Goal: Task Accomplishment & Management: Complete application form

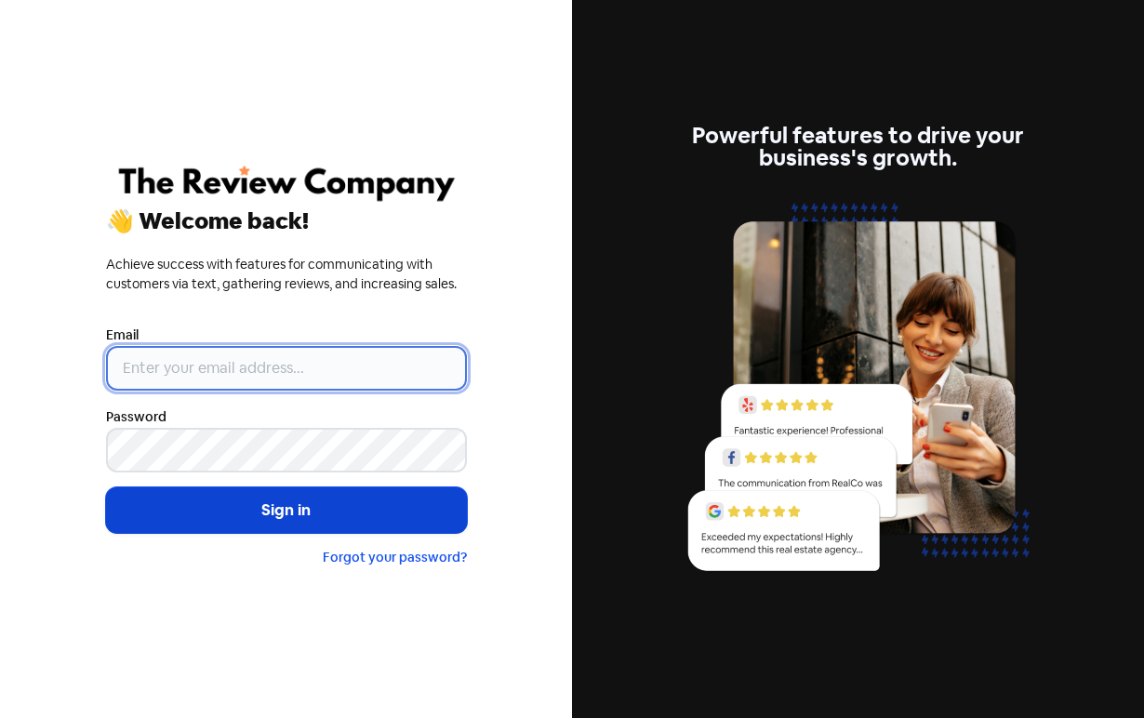
type input "[PERSON_NAME][EMAIL_ADDRESS][DOMAIN_NAME]"
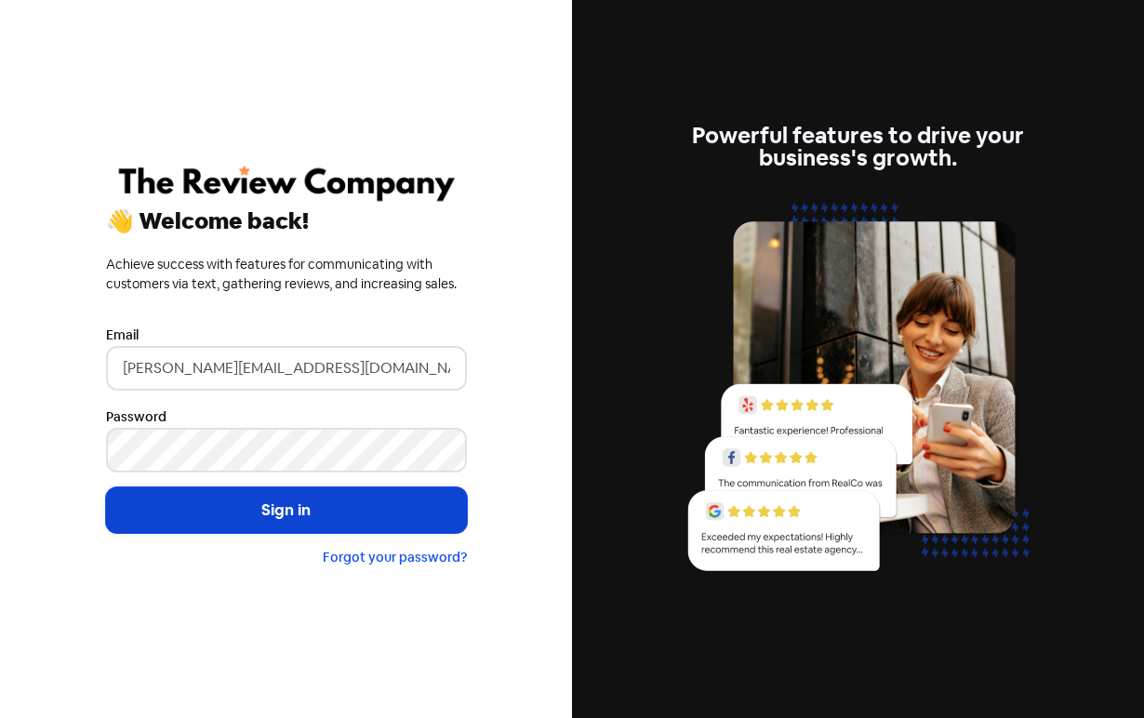
click at [247, 505] on button "Sign in" at bounding box center [286, 510] width 361 height 47
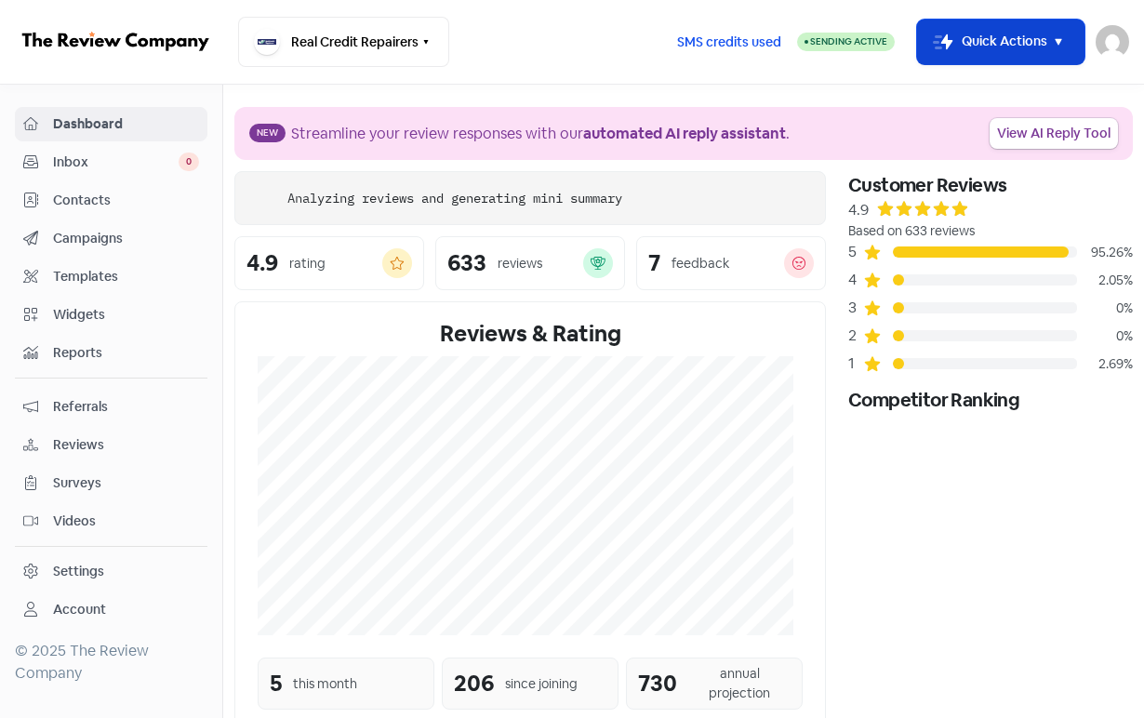
click at [1009, 45] on button "Icon For Thunder-move Quick Actions" at bounding box center [1000, 42] width 167 height 45
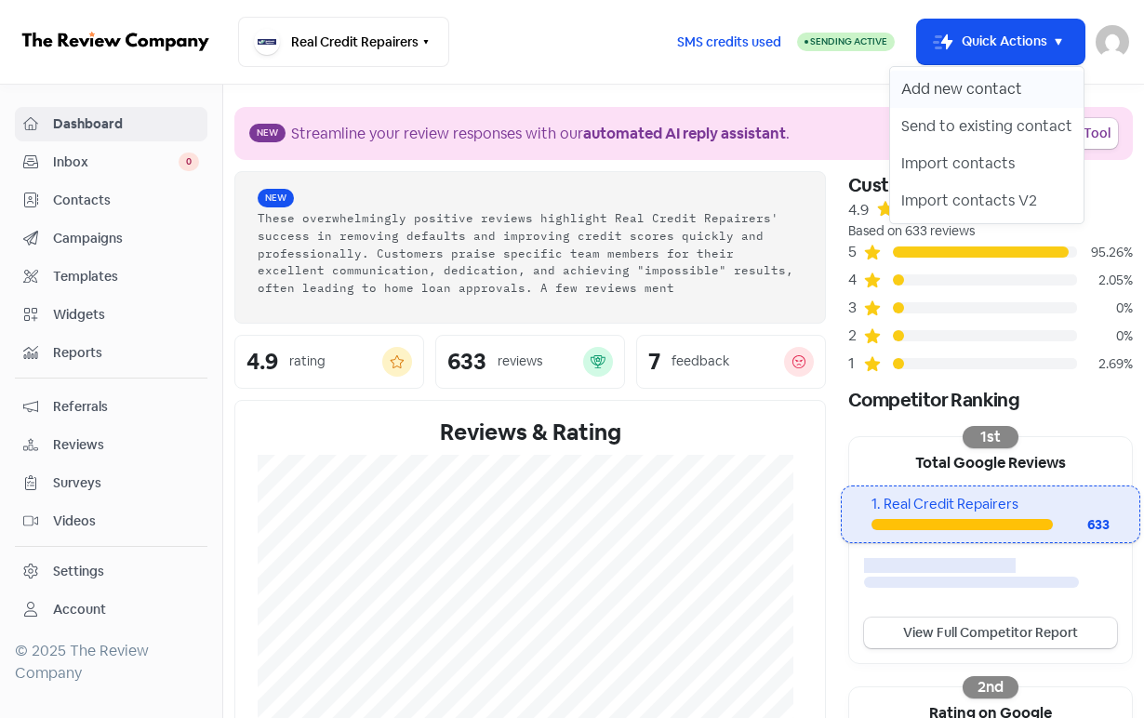
click at [1007, 85] on button "Add new contact" at bounding box center [987, 89] width 194 height 37
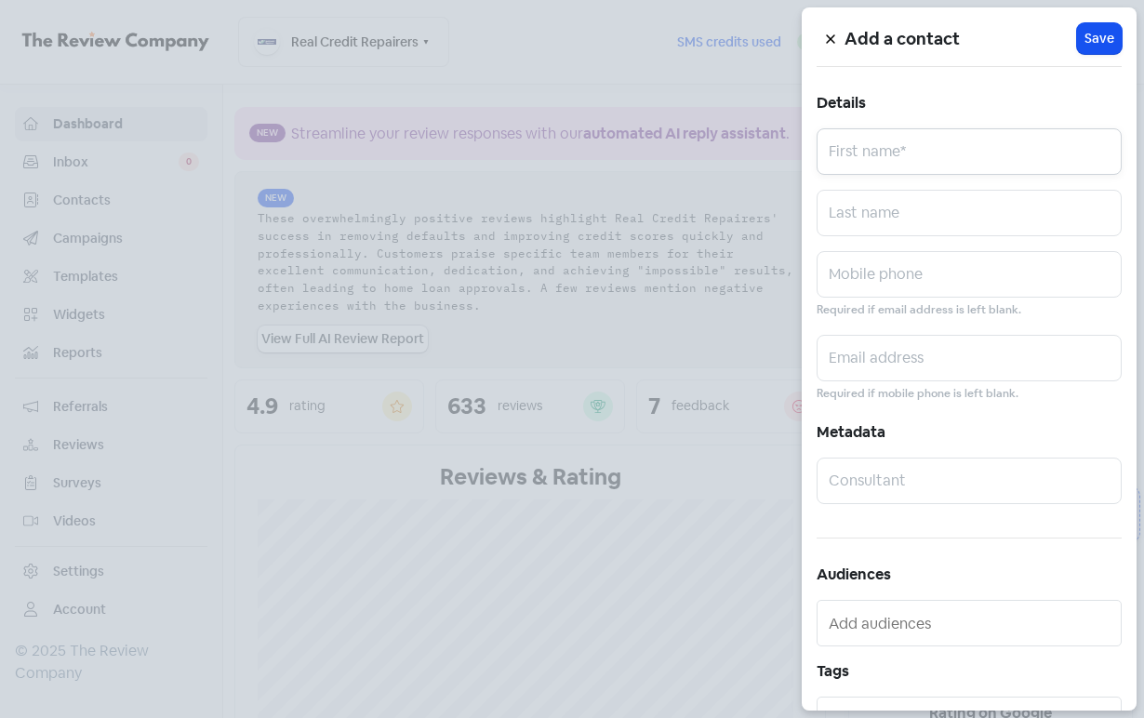
click at [946, 157] on input "text" at bounding box center [969, 151] width 305 height 47
paste input "[PERSON_NAME]"
click at [937, 157] on input "[PERSON_NAME]" at bounding box center [969, 151] width 305 height 47
type input "[PERSON_NAME]"
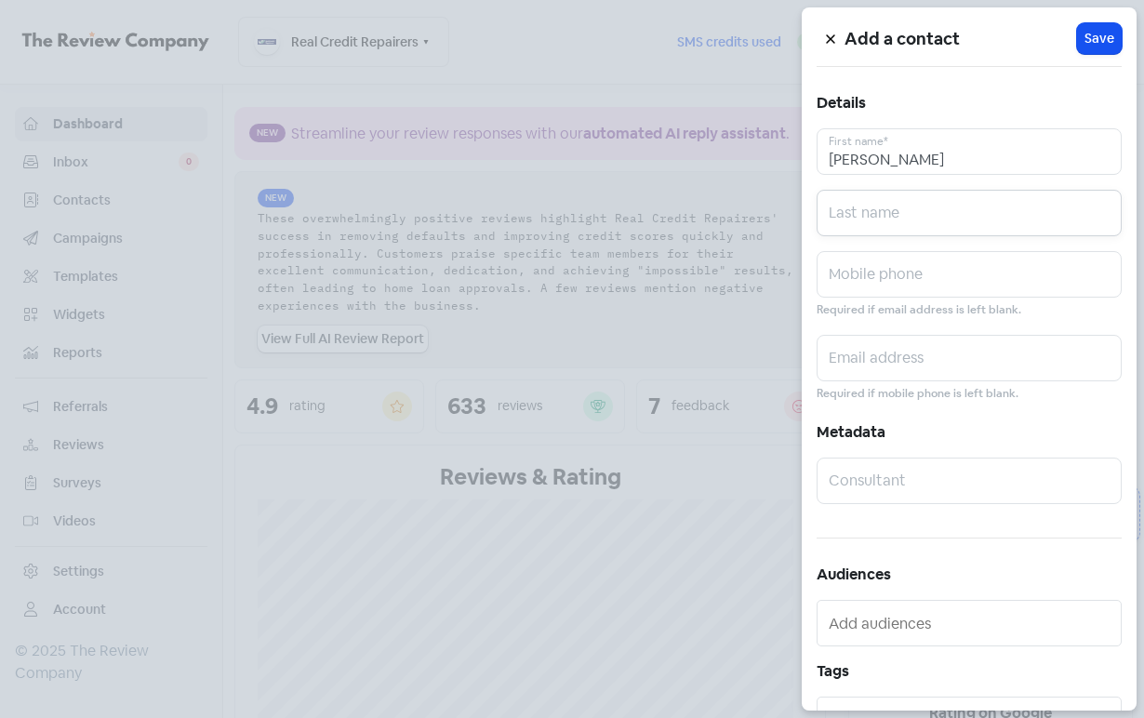
click at [925, 213] on input "text" at bounding box center [969, 213] width 305 height 47
paste input "LEALAITAFEA"
type input "LEALAITAFEA"
click at [958, 271] on input "text" at bounding box center [969, 274] width 305 height 47
paste input "0412841557"
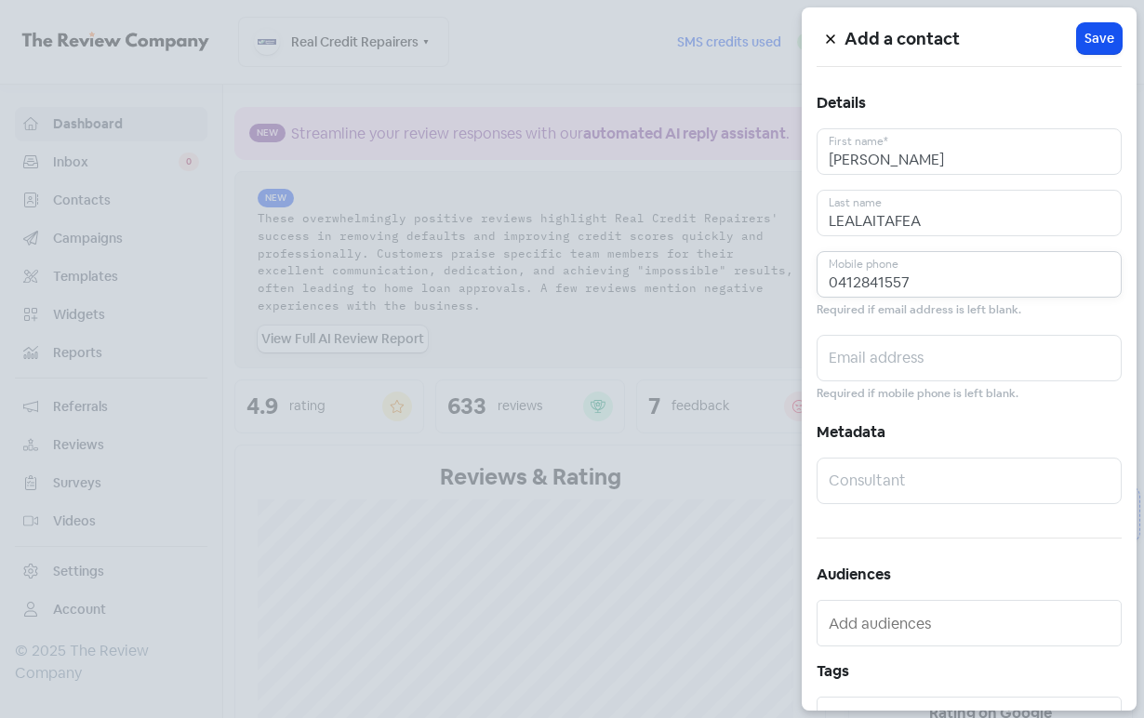
type input "0412841557"
click at [921, 360] on input "text" at bounding box center [969, 358] width 305 height 47
paste input "[EMAIL_ADDRESS][DOMAIN_NAME]"
type input "[EMAIL_ADDRESS][DOMAIN_NAME]"
click at [1100, 40] on span "Save" at bounding box center [1100, 39] width 30 height 20
